Goal: Navigation & Orientation: Find specific page/section

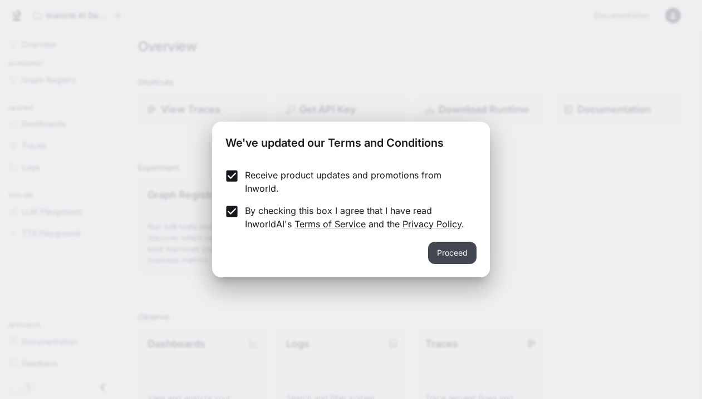
click at [447, 255] on button "Proceed" at bounding box center [452, 253] width 48 height 22
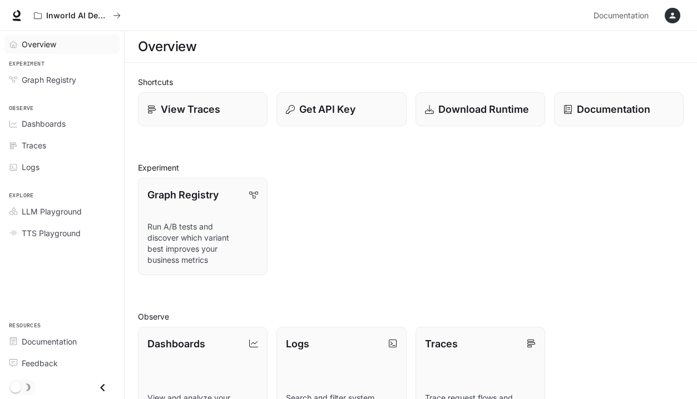
click at [42, 46] on span "Overview" at bounding box center [39, 44] width 34 height 12
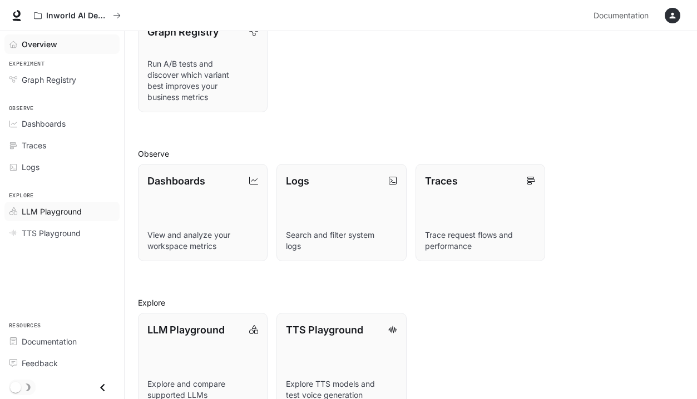
click at [45, 209] on span "LLM Playground" at bounding box center [52, 212] width 60 height 12
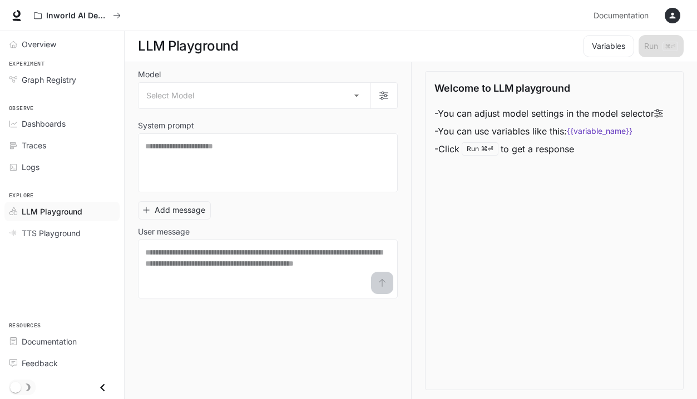
scroll to position [1, 0]
click at [357, 93] on body "Skip to main content Inworld AI Demos Documentation Documentation Portal Overvi…" at bounding box center [348, 199] width 697 height 400
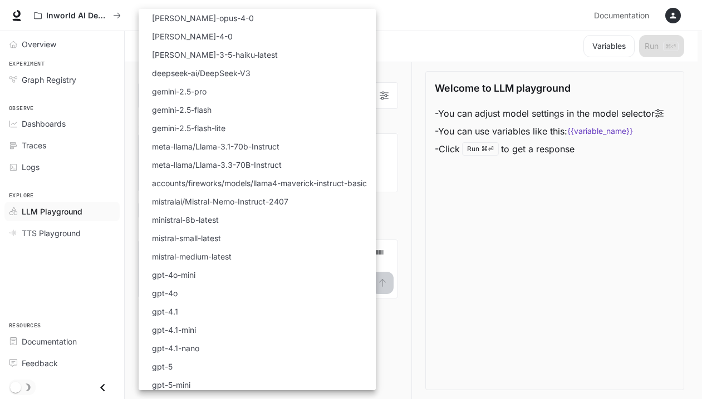
click at [427, 62] on div at bounding box center [351, 199] width 702 height 399
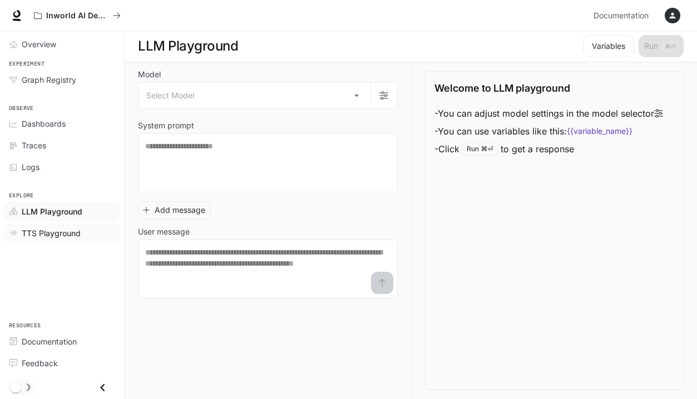
click at [52, 229] on span "TTS Playground" at bounding box center [51, 234] width 59 height 12
